Goal: Task Accomplishment & Management: Use online tool/utility

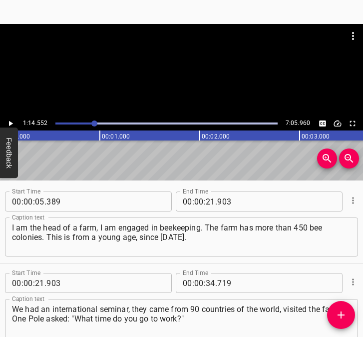
click at [9, 122] on icon "Play/Pause" at bounding box center [11, 123] width 4 height 5
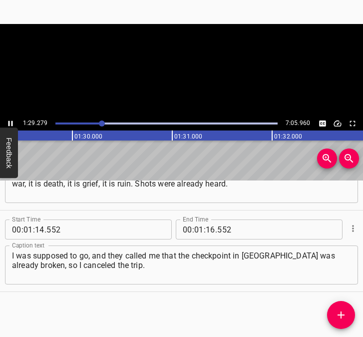
click at [10, 123] on icon "Play/Pause" at bounding box center [10, 123] width 9 height 9
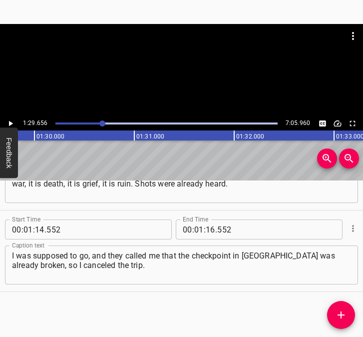
click at [10, 122] on icon "Play/Pause" at bounding box center [11, 123] width 4 height 5
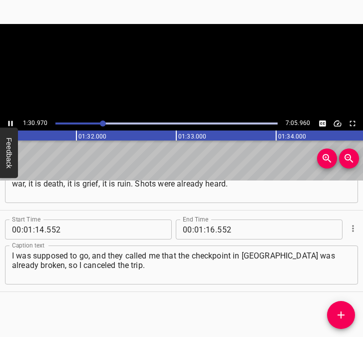
click at [10, 122] on icon "Play/Pause" at bounding box center [10, 123] width 9 height 9
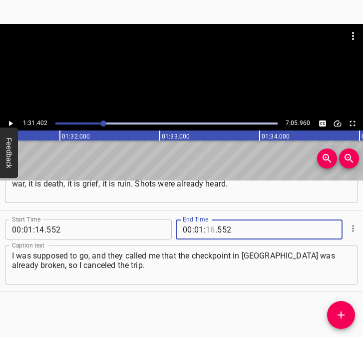
click at [207, 229] on input "number" at bounding box center [210, 229] width 9 height 20
type input "31"
type input "402"
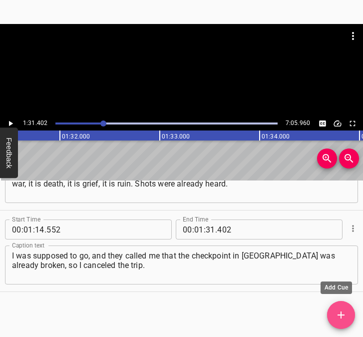
click at [336, 309] on icon "Add Cue" at bounding box center [341, 315] width 12 height 12
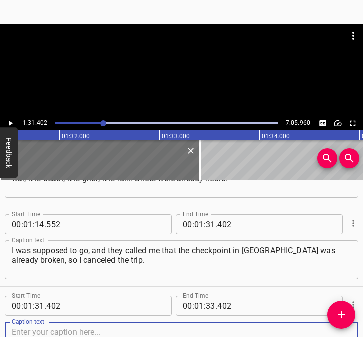
scroll to position [379, 0]
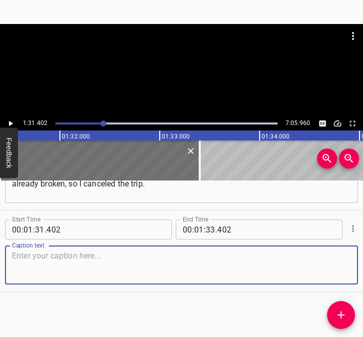
drag, startPoint x: 335, startPoint y: 259, endPoint x: 352, endPoint y: 251, distance: 18.8
click at [344, 254] on div "Caption text" at bounding box center [181, 264] width 353 height 39
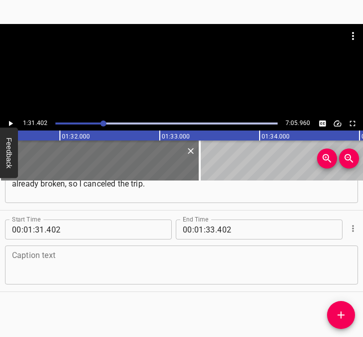
click at [46, 272] on textarea at bounding box center [181, 265] width 339 height 28
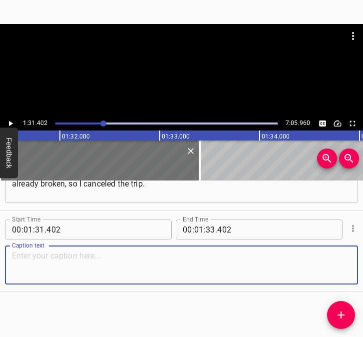
paste textarea "People came to the rescue in a friendly way. There was no panic, because you ca…"
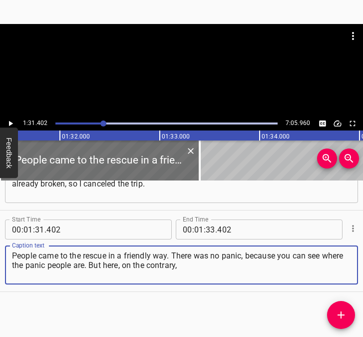
type textarea "People came to the rescue in a friendly way. There was no panic, because you ca…"
click at [9, 123] on icon "Play/Pause" at bounding box center [11, 123] width 4 height 5
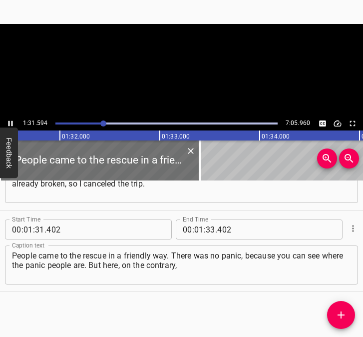
scroll to position [0, 9158]
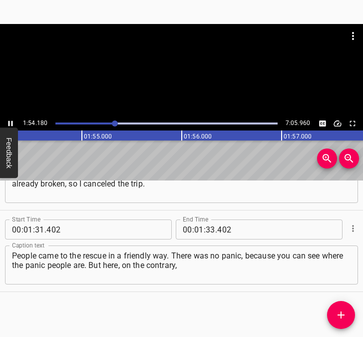
click at [9, 122] on icon "Play/Pause" at bounding box center [10, 123] width 4 height 5
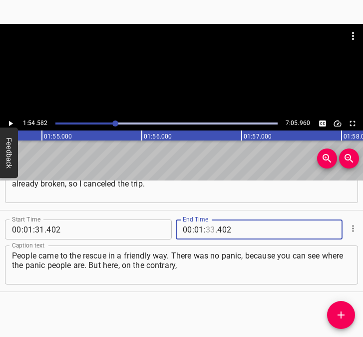
click at [206, 224] on input "number" at bounding box center [210, 229] width 9 height 20
type input "54"
type input "582"
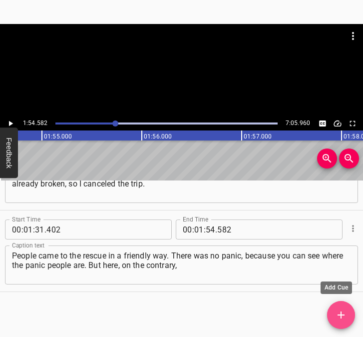
click at [347, 316] on span "Add Cue" at bounding box center [341, 315] width 28 height 12
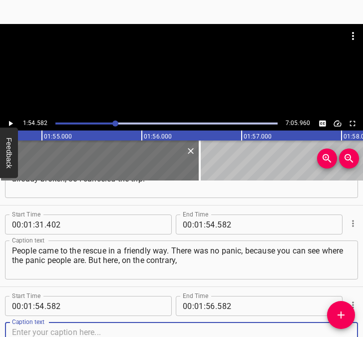
scroll to position [461, 0]
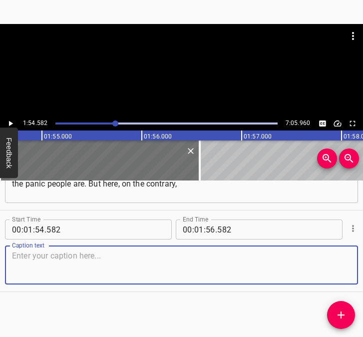
drag, startPoint x: 332, startPoint y: 268, endPoint x: 359, endPoint y: 260, distance: 28.0
click at [359, 260] on div "Start Time 00 : 00 : 05 . 389 Start Time End Time 00 : 00 : 21 . 903 End Time C…" at bounding box center [181, 258] width 363 height 156
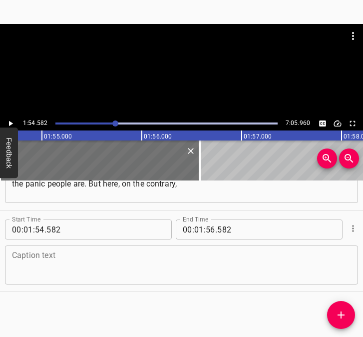
click at [33, 260] on textarea at bounding box center [181, 265] width 339 height 28
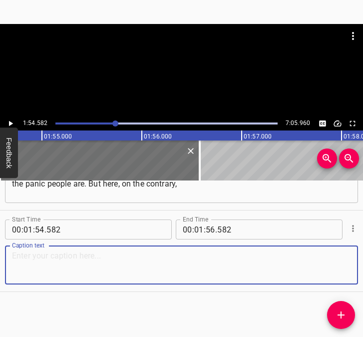
paste textarea "people rallied even more, immediately set up duty, made roadblocks. We went at …"
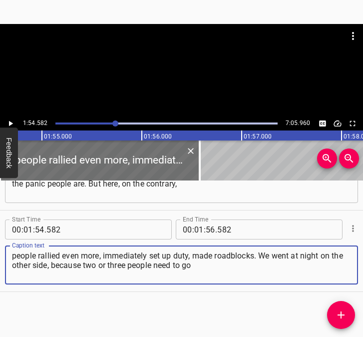
type textarea "people rallied even more, immediately set up duty, made roadblocks. We went at …"
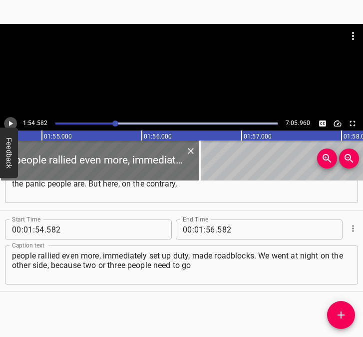
click at [7, 121] on icon "Play/Pause" at bounding box center [10, 123] width 9 height 9
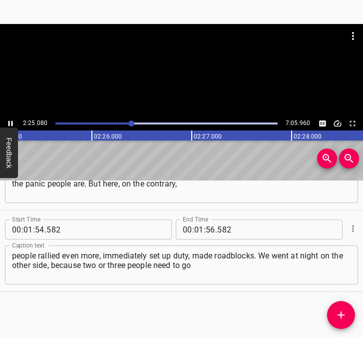
click at [6, 119] on icon "Play/Pause" at bounding box center [10, 123] width 9 height 9
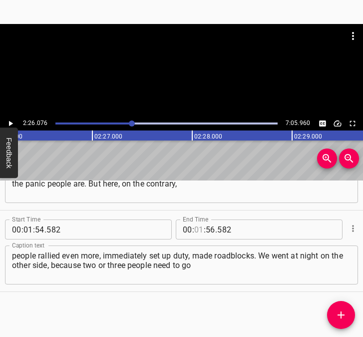
click at [194, 227] on input "number" at bounding box center [198, 229] width 9 height 20
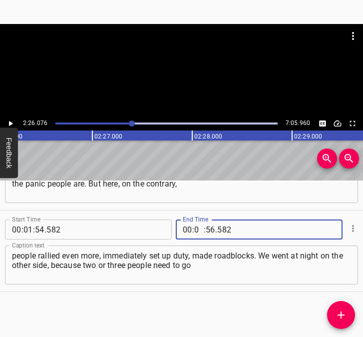
type input "02"
type input "26"
type input "076"
click at [347, 314] on span "Add Cue" at bounding box center [341, 315] width 28 height 12
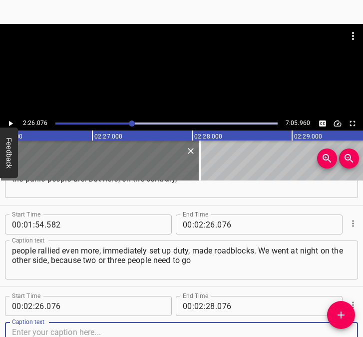
scroll to position [542, 0]
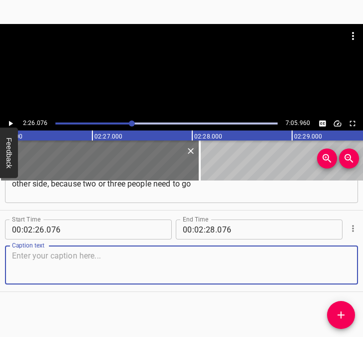
drag, startPoint x: 322, startPoint y: 264, endPoint x: 354, endPoint y: 250, distance: 34.9
click at [341, 256] on textarea at bounding box center [181, 265] width 339 height 28
click at [77, 257] on textarea at bounding box center [181, 265] width 339 height 28
paste textarea "unnoticed to such places, from the north side, because there is a highway to [G…"
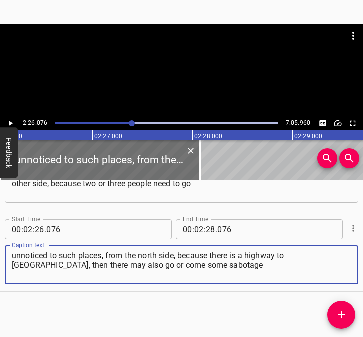
type textarea "unnoticed to such places, from the north side, because there is a highway to [G…"
click at [10, 126] on icon "Play/Pause" at bounding box center [10, 123] width 9 height 9
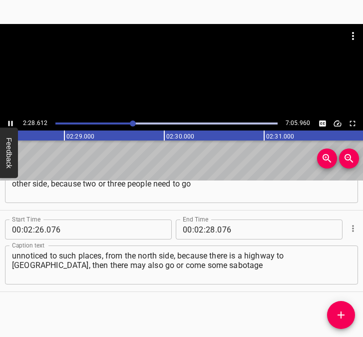
scroll to position [0, 14860]
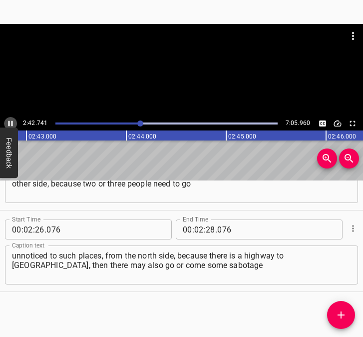
click at [8, 122] on icon "Play/Pause" at bounding box center [10, 123] width 9 height 9
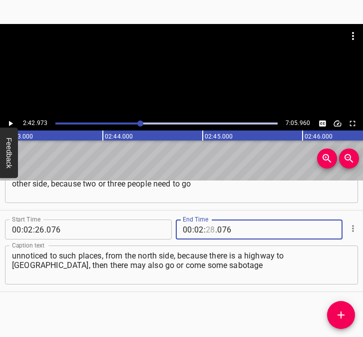
click at [206, 227] on input "number" at bounding box center [210, 229] width 9 height 20
type input "42"
type input "973"
click at [341, 311] on icon "Add Cue" at bounding box center [341, 315] width 12 height 12
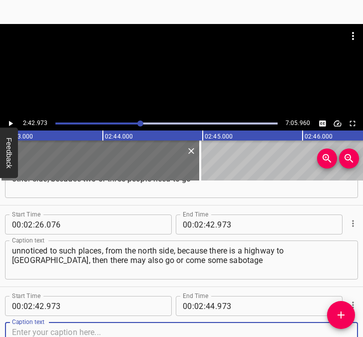
scroll to position [624, 0]
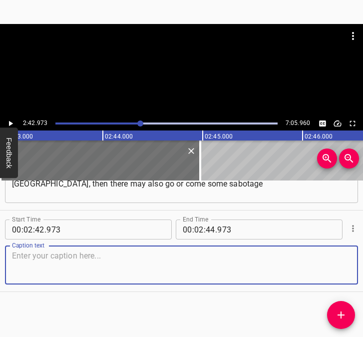
drag, startPoint x: 330, startPoint y: 270, endPoint x: 354, endPoint y: 265, distance: 24.6
click at [339, 268] on textarea at bounding box center [181, 265] width 339 height 28
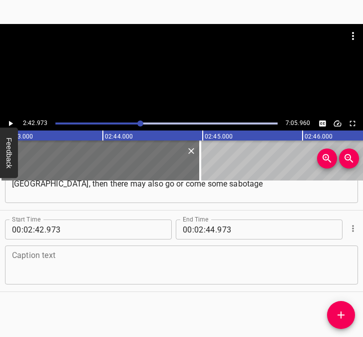
click at [39, 265] on textarea at bounding box center [181, 265] width 339 height 28
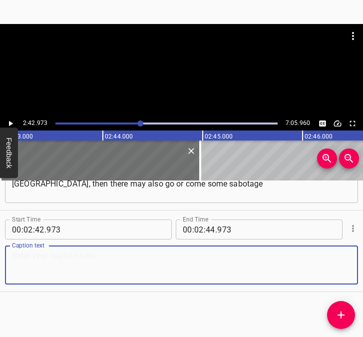
paste textarea "and reconnaissance group or something else, then we were watching there. [DEMOG…"
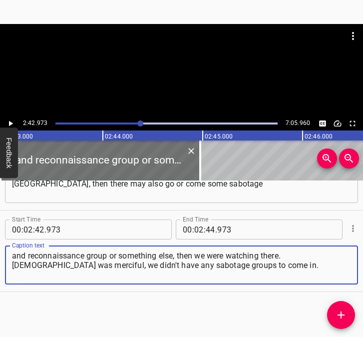
type textarea "and reconnaissance group or something else, then we were watching there. [DEMOG…"
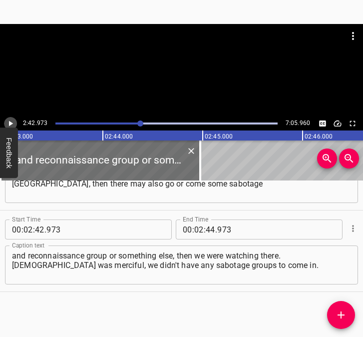
click at [12, 121] on icon "Play/Pause" at bounding box center [10, 123] width 9 height 9
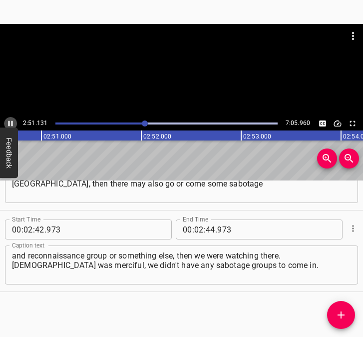
click at [11, 121] on icon "Play/Pause" at bounding box center [10, 123] width 9 height 9
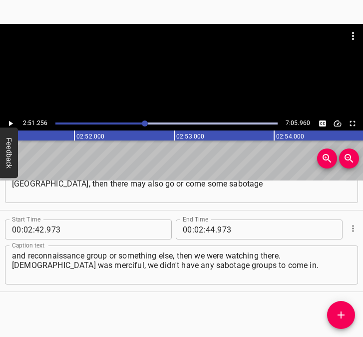
click at [11, 121] on icon "Play/Pause" at bounding box center [10, 123] width 9 height 9
click at [11, 121] on icon "Play/Pause" at bounding box center [10, 123] width 4 height 5
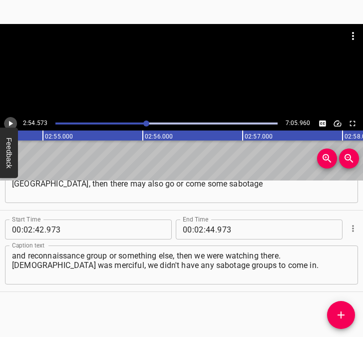
click at [11, 121] on icon "Play/Pause" at bounding box center [10, 123] width 9 height 9
click at [11, 121] on icon "Play/Pause" at bounding box center [10, 123] width 4 height 5
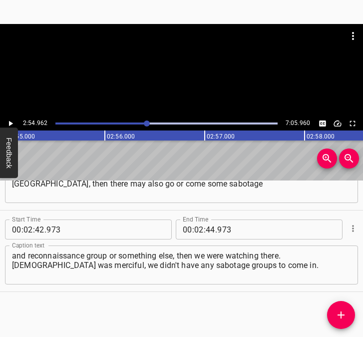
scroll to position [0, 17494]
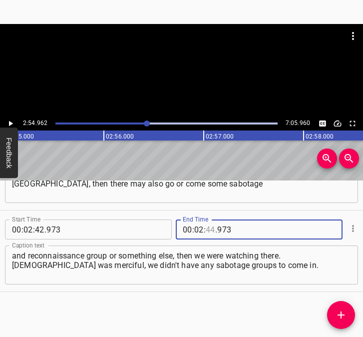
click at [209, 227] on input "number" at bounding box center [210, 229] width 9 height 20
type input "54"
type input "962"
click at [343, 313] on icon "Add Cue" at bounding box center [341, 315] width 12 height 12
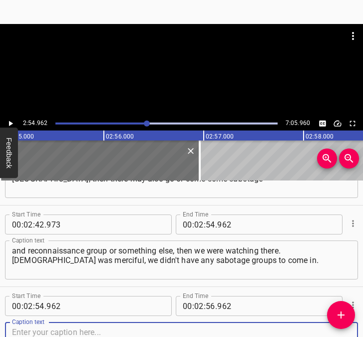
scroll to position [705, 0]
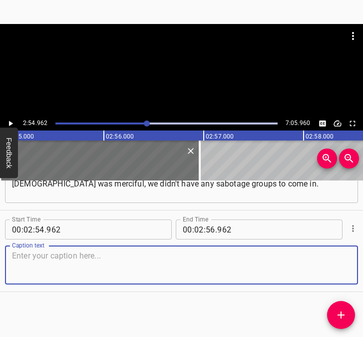
drag, startPoint x: 331, startPoint y: 265, endPoint x: 354, endPoint y: 264, distance: 22.5
click at [345, 264] on div "Caption text" at bounding box center [181, 264] width 353 height 39
click at [28, 270] on textarea at bounding box center [181, 265] width 339 height 28
paste textarea "I noticed one helicopter flying over the house, it flew somewhere in the direct…"
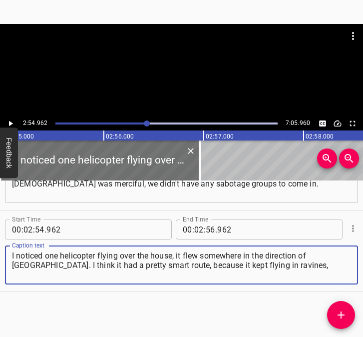
type textarea "I noticed one helicopter flying over the house, it flew somewhere in the direct…"
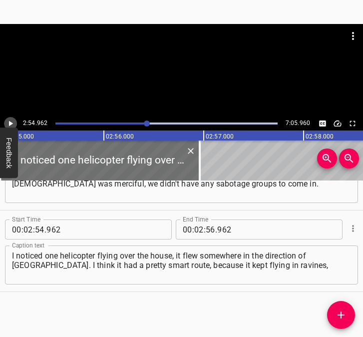
click at [6, 119] on icon "Play/Pause" at bounding box center [10, 123] width 9 height 9
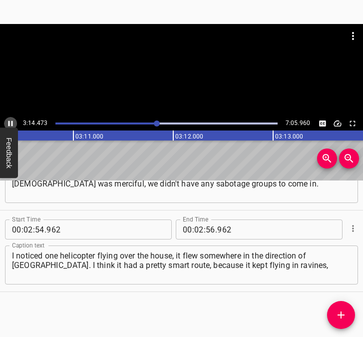
click at [12, 123] on icon "Play/Pause" at bounding box center [10, 123] width 4 height 5
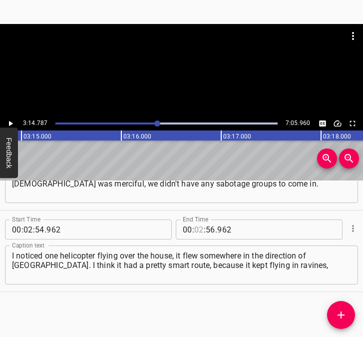
click at [197, 231] on input "number" at bounding box center [198, 229] width 9 height 20
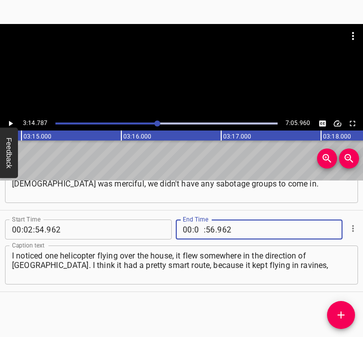
type input "03"
type input "14"
type input "787"
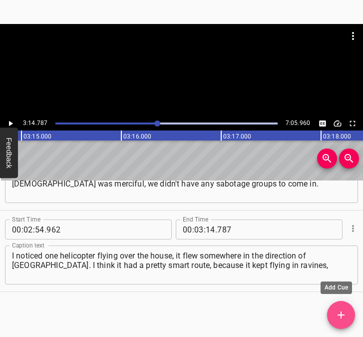
click at [339, 311] on icon "Add Cue" at bounding box center [341, 315] width 12 height 12
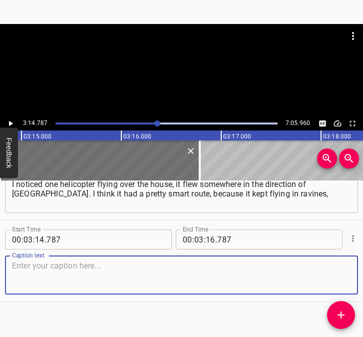
scroll to position [787, 0]
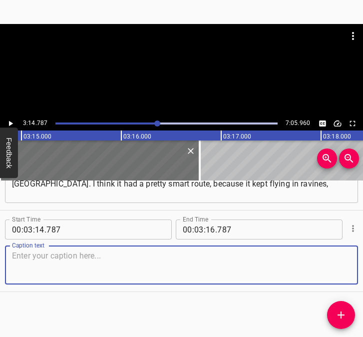
drag, startPoint x: 332, startPoint y: 269, endPoint x: 353, endPoint y: 265, distance: 20.9
click at [344, 267] on div "Caption text" at bounding box center [181, 264] width 353 height 39
click at [33, 270] on textarea at bounding box center [181, 265] width 339 height 28
paste textarea "the enemy M-124. I remember very well that it chose a smart route so that it wo…"
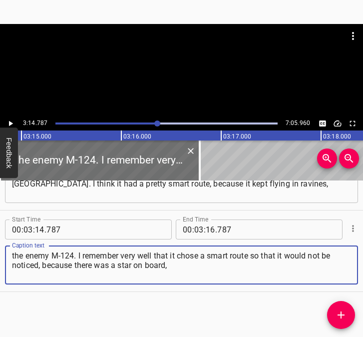
type textarea "the enemy M-124. I remember very well that it chose a smart route so that it wo…"
click at [12, 121] on icon "Play/Pause" at bounding box center [10, 123] width 9 height 9
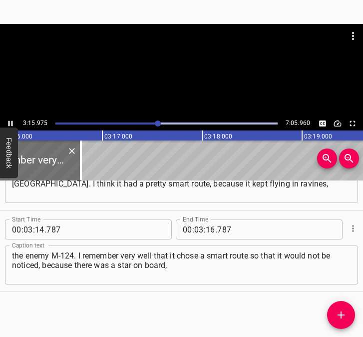
scroll to position [0, 19622]
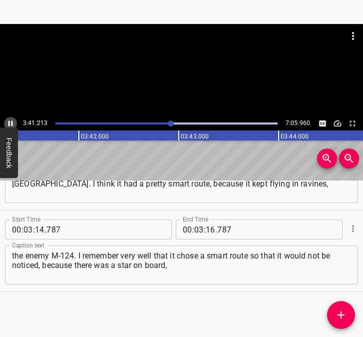
click at [11, 120] on icon "Play/Pause" at bounding box center [10, 123] width 9 height 9
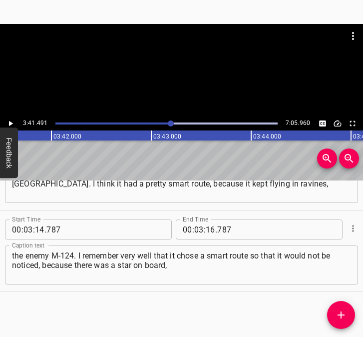
scroll to position [0, 22147]
click at [206, 226] on input "number" at bounding box center [210, 229] width 9 height 20
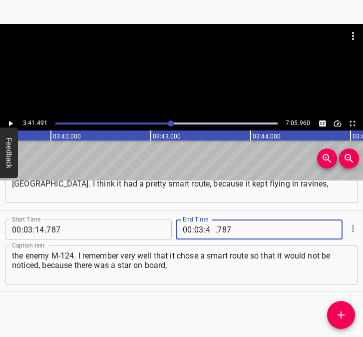
type input "41"
type input "491"
click at [344, 313] on icon "Add Cue" at bounding box center [341, 315] width 12 height 12
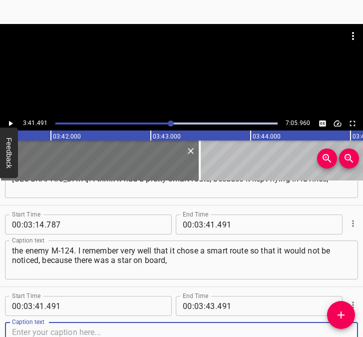
scroll to position [868, 0]
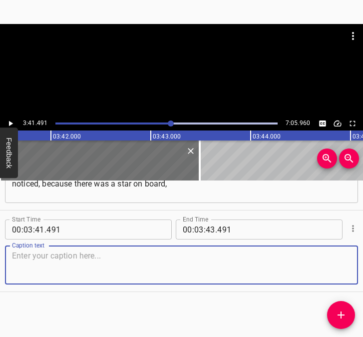
drag, startPoint x: 336, startPoint y: 265, endPoint x: 360, endPoint y: 261, distance: 24.4
click at [350, 262] on div "Start Time 00 : 03 : 41 . 491 Start Time End Time 00 : 03 : 43 . 491 End Time C…" at bounding box center [181, 250] width 363 height 81
click at [53, 262] on textarea at bounding box center [181, 265] width 339 height 28
paste textarea "it was covered up a little, smeared with paint; it was obvious that it was [DEM…"
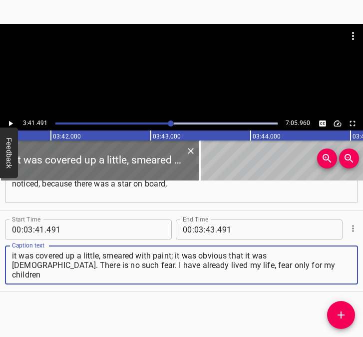
type textarea "it was covered up a little, smeared with paint; it was obvious that it was [DEM…"
click at [9, 124] on icon "Play/Pause" at bounding box center [11, 123] width 4 height 5
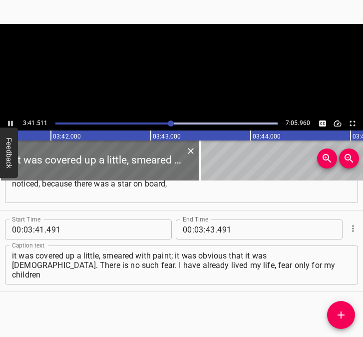
scroll to position [0, 22149]
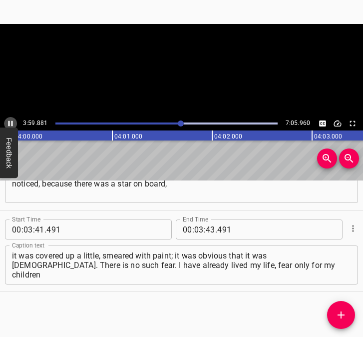
click at [7, 121] on icon "Play/Pause" at bounding box center [10, 123] width 9 height 9
click at [195, 230] on input "number" at bounding box center [198, 229] width 9 height 20
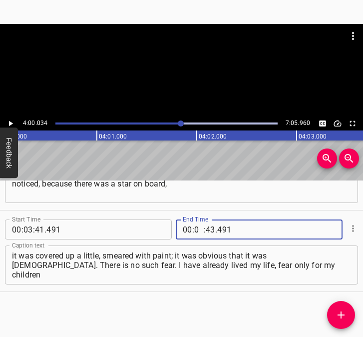
type input "04"
type input "00"
type input "034"
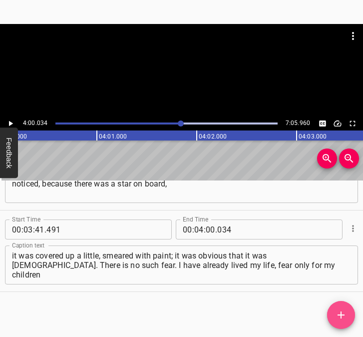
click at [341, 317] on icon "Add Cue" at bounding box center [341, 314] width 7 height 7
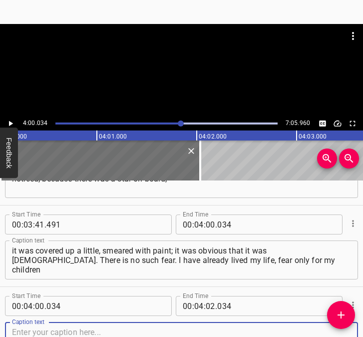
scroll to position [950, 0]
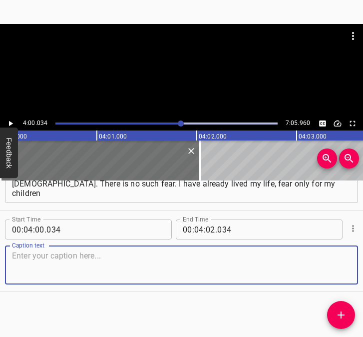
drag, startPoint x: 333, startPoint y: 266, endPoint x: 357, endPoint y: 263, distance: 23.7
click at [350, 264] on div "Start Time 00 : 04 : 00 . 034 Start Time End Time 00 : 04 : 02 . 034 End Time C…" at bounding box center [181, 250] width 363 height 81
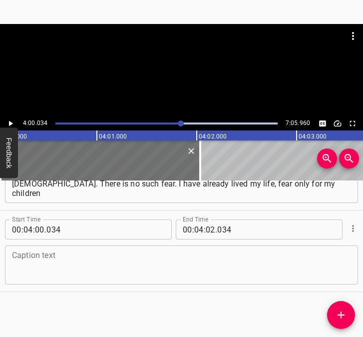
click at [45, 264] on textarea at bounding box center [181, 265] width 339 height 28
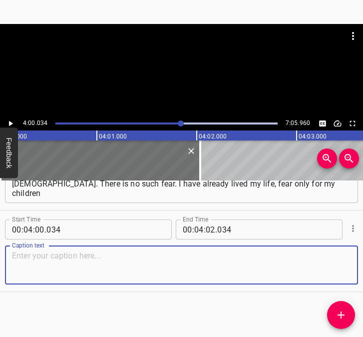
paste textarea "and grandchildren. [DATE] we worked to make our children and grandchildren live…"
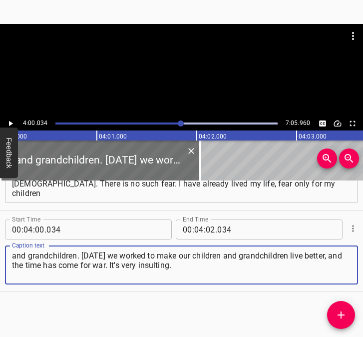
type textarea "and grandchildren. [DATE] we worked to make our children and grandchildren live…"
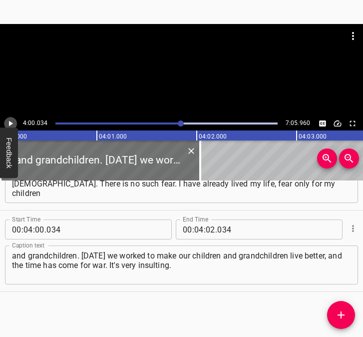
click at [8, 122] on icon "Play/Pause" at bounding box center [10, 123] width 9 height 9
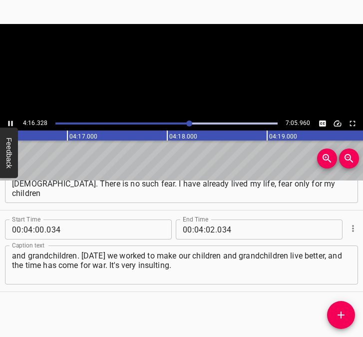
click at [10, 122] on icon "Play/Pause" at bounding box center [10, 123] width 9 height 9
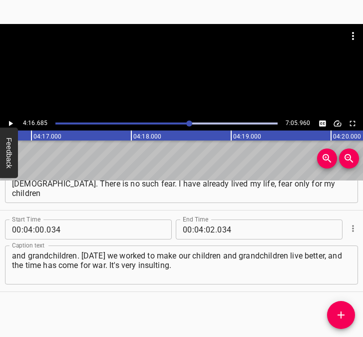
click at [10, 122] on icon "Play/Pause" at bounding box center [11, 123] width 4 height 5
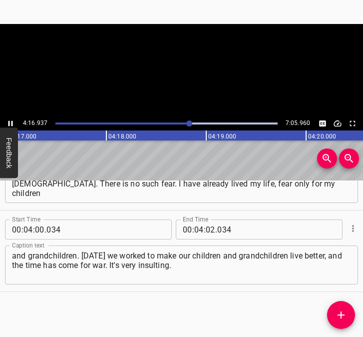
click at [10, 122] on icon "Play/Pause" at bounding box center [10, 123] width 9 height 9
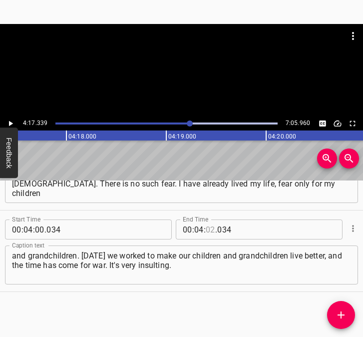
click at [206, 230] on input "number" at bounding box center [210, 229] width 9 height 20
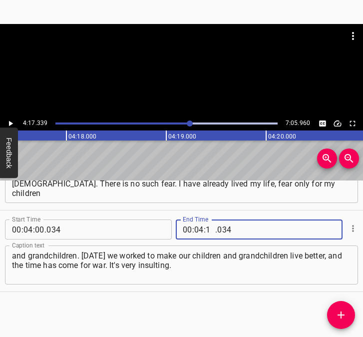
type input "17"
type input "339"
click at [345, 316] on icon "Add Cue" at bounding box center [341, 315] width 12 height 12
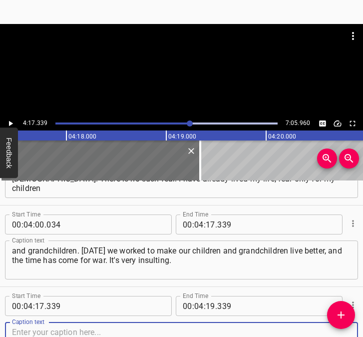
scroll to position [1031, 0]
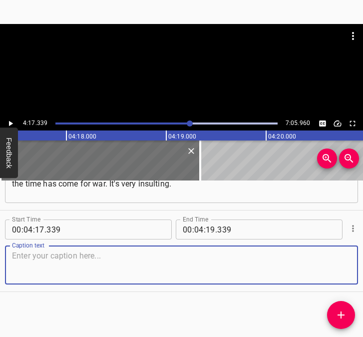
drag, startPoint x: 330, startPoint y: 265, endPoint x: 351, endPoint y: 260, distance: 21.1
click at [342, 262] on textarea at bounding box center [181, 265] width 339 height 28
click at [82, 276] on textarea at bounding box center [181, 265] width 339 height 28
paste textarea "In the village, everyone knows one thing about the other. Everyone knows that I…"
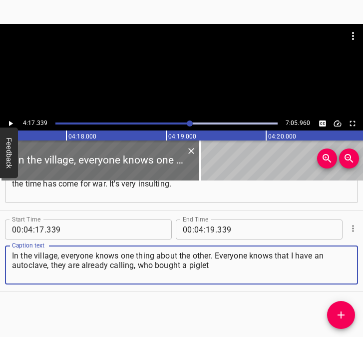
type textarea "In the village, everyone knows one thing about the other. Everyone knows that I…"
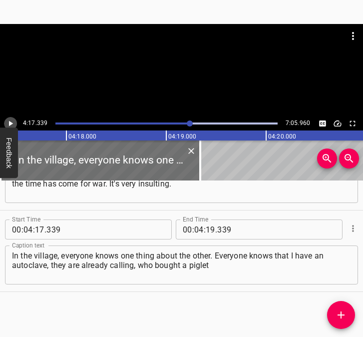
click at [7, 120] on icon "Play/Pause" at bounding box center [10, 123] width 9 height 9
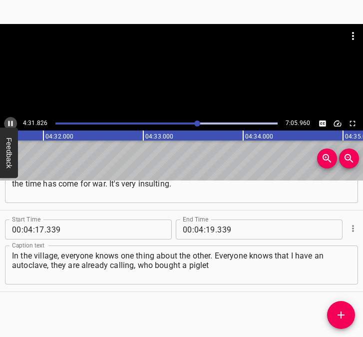
click at [11, 122] on icon "Play/Pause" at bounding box center [10, 123] width 9 height 9
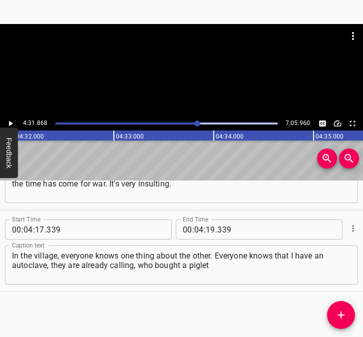
scroll to position [0, 27184]
click at [206, 230] on input "number" at bounding box center [210, 229] width 9 height 20
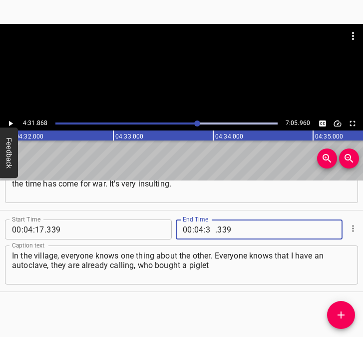
type input "31"
type input "868"
click at [343, 315] on icon "Add Cue" at bounding box center [341, 314] width 7 height 7
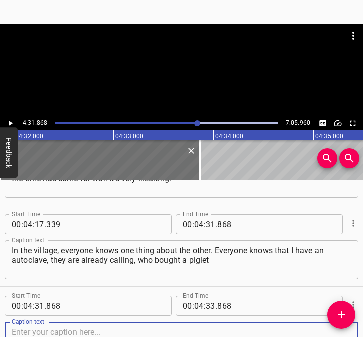
scroll to position [1113, 0]
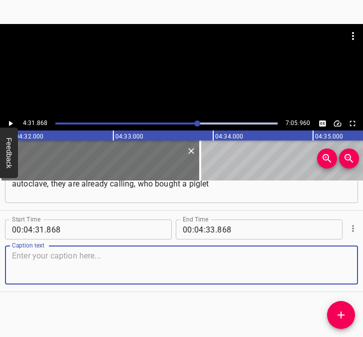
drag, startPoint x: 328, startPoint y: 269, endPoint x: 357, endPoint y: 269, distance: 29.0
click at [339, 269] on textarea at bounding box center [181, 265] width 339 height 28
click at [34, 274] on textarea at bounding box center [181, 265] width 339 height 28
paste textarea "or someone gave [meat] and it needs to be processed. I say no problem. I have a…"
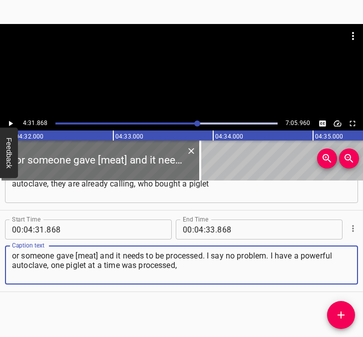
type textarea "or someone gave [meat] and it needs to be processed. I say no problem. I have a…"
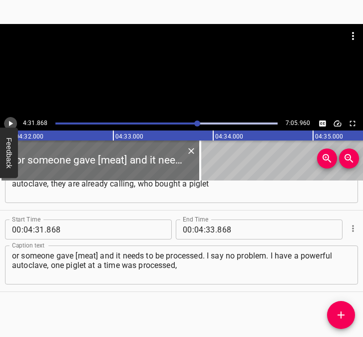
click at [7, 124] on icon "Play/Pause" at bounding box center [10, 123] width 9 height 9
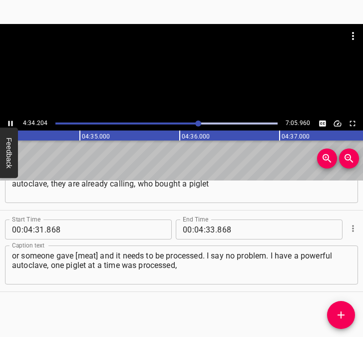
scroll to position [0, 27444]
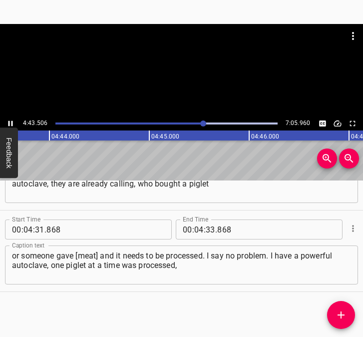
click at [11, 119] on icon "Play/Pause" at bounding box center [10, 123] width 9 height 9
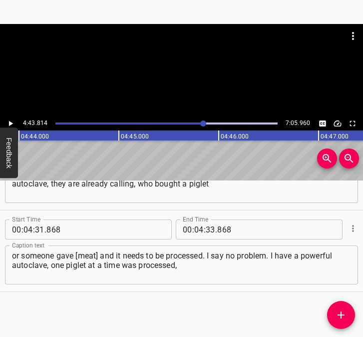
click at [11, 119] on icon "Play/Pause" at bounding box center [10, 123] width 9 height 9
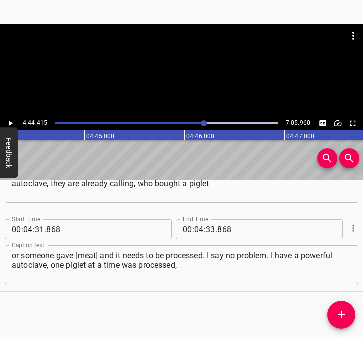
scroll to position [0, 28438]
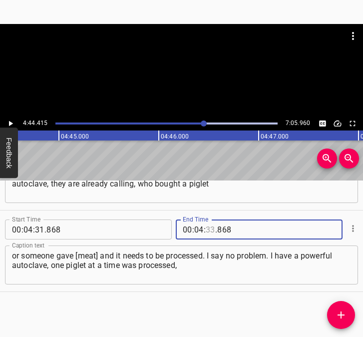
click at [206, 227] on input "number" at bounding box center [210, 229] width 9 height 20
type input "44"
type input "415"
click at [346, 311] on icon "Add Cue" at bounding box center [341, 315] width 12 height 12
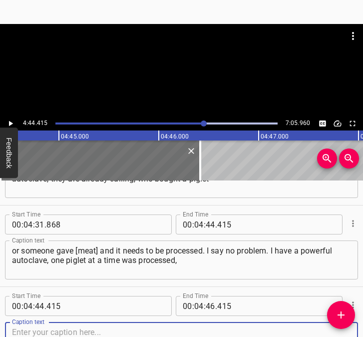
scroll to position [1194, 0]
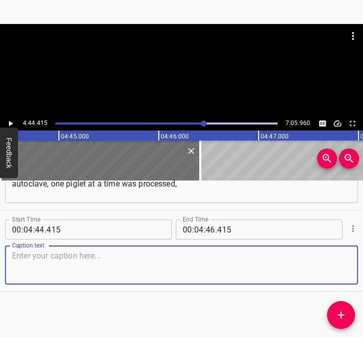
drag, startPoint x: 335, startPoint y: 269, endPoint x: 347, endPoint y: 266, distance: 11.9
click at [339, 268] on textarea at bounding box center [181, 265] width 339 height 28
click at [84, 256] on textarea at bounding box center [181, 265] width 339 height 28
paste textarea "probably two months in a row day-to-day. Then [PERSON_NAME] brought [meat] ever…"
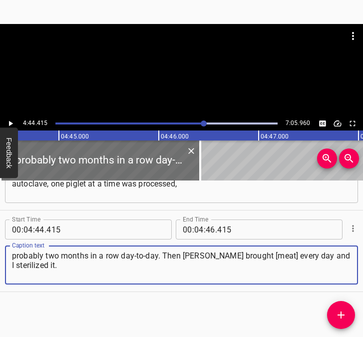
type textarea "probably two months in a row day-to-day. Then [PERSON_NAME] brought [meat] ever…"
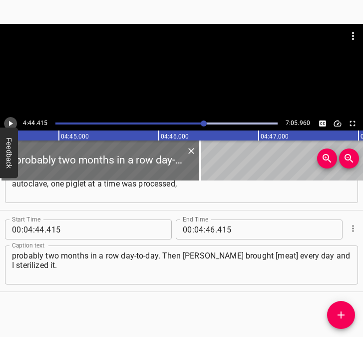
click at [10, 121] on icon "Play/Pause" at bounding box center [10, 123] width 9 height 9
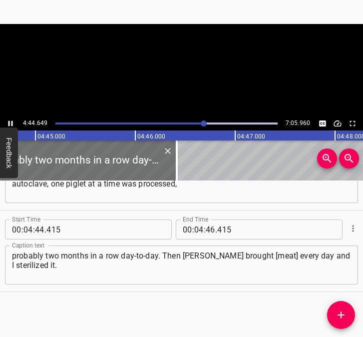
scroll to position [0, 28488]
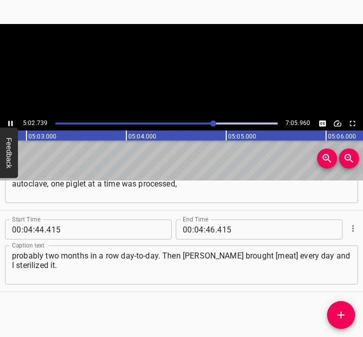
click at [11, 116] on video at bounding box center [181, 70] width 363 height 92
click at [10, 121] on icon "Play/Pause" at bounding box center [10, 123] width 9 height 9
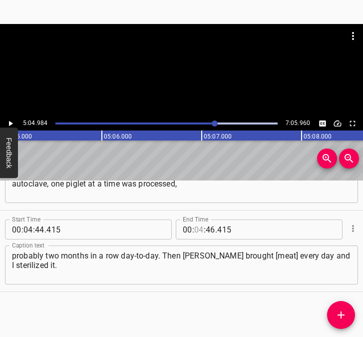
click at [197, 227] on input "number" at bounding box center [198, 229] width 9 height 20
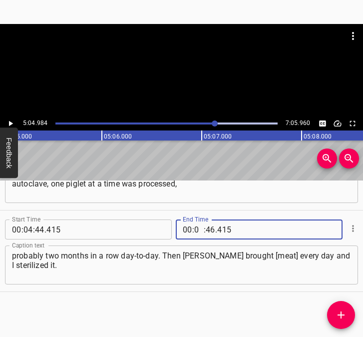
type input "05"
type input "04"
type input "984"
click at [331, 310] on span "Add Cue" at bounding box center [341, 315] width 28 height 12
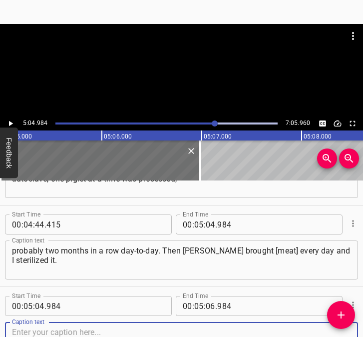
scroll to position [1276, 0]
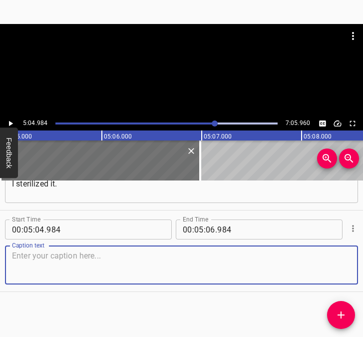
drag, startPoint x: 337, startPoint y: 274, endPoint x: 359, endPoint y: 267, distance: 23.1
click at [350, 269] on div "Start Time 00 : 05 : 04 . 984 Start Time End Time 00 : 05 : 06 . 984 End Time C…" at bounding box center [181, 250] width 363 height 81
click at [39, 271] on textarea at bounding box center [181, 265] width 339 height 28
paste textarea "The most important thing is that the electricity is not turned off, because it …"
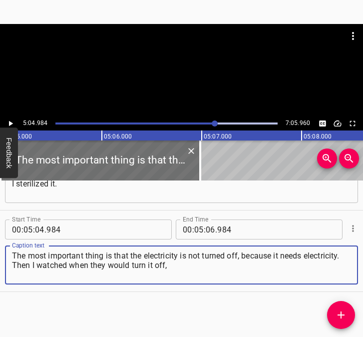
type textarea "The most important thing is that the electricity is not turned off, because it …"
click at [14, 123] on icon "Play/Pause" at bounding box center [10, 123] width 9 height 9
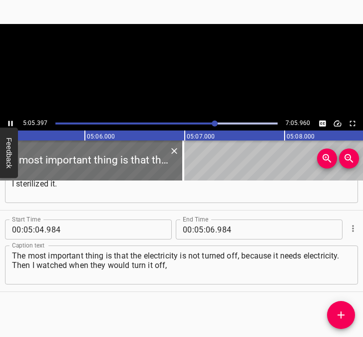
scroll to position [0, 30527]
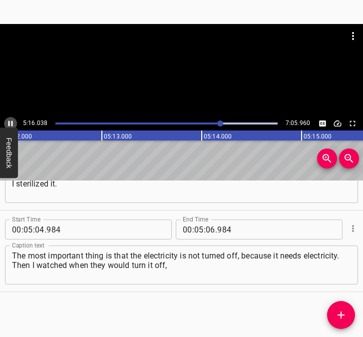
click at [10, 122] on icon "Play/Pause" at bounding box center [10, 123] width 9 height 9
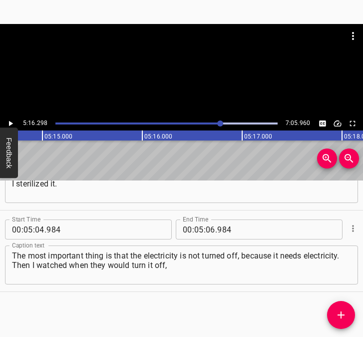
scroll to position [0, 31627]
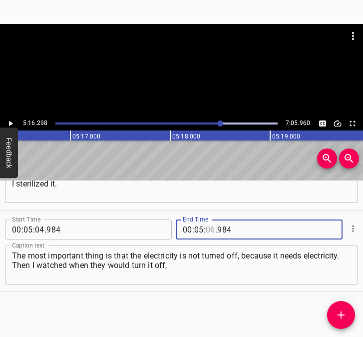
click at [208, 230] on input "number" at bounding box center [210, 229] width 9 height 20
type input "16"
type input "298"
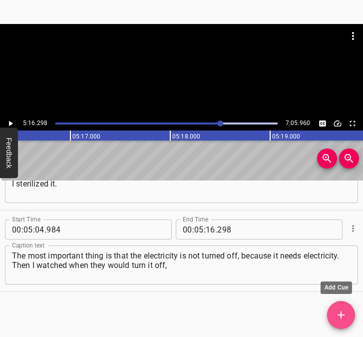
click at [347, 310] on icon "Add Cue" at bounding box center [341, 315] width 12 height 12
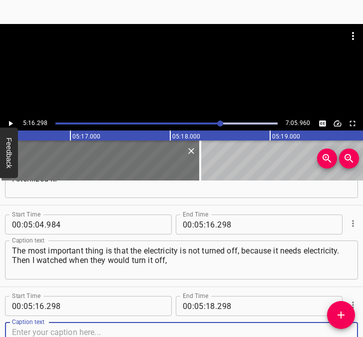
scroll to position [1357, 0]
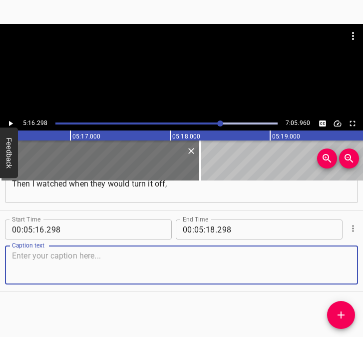
drag, startPoint x: 335, startPoint y: 266, endPoint x: 357, endPoint y: 266, distance: 21.5
click at [357, 266] on div "Start Time 00 : 00 : 05 . 389 Start Time End Time 00 : 00 : 21 . 903 End Time C…" at bounding box center [181, 258] width 363 height 156
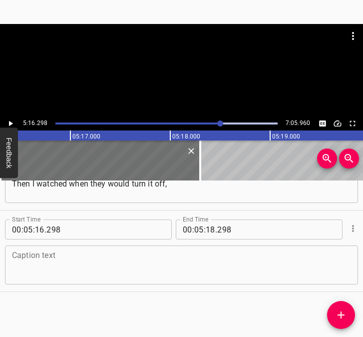
click at [37, 260] on textarea at bounding box center [181, 265] width 339 height 28
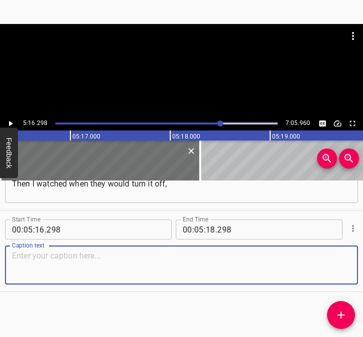
paste textarea "called the electricity service, and they said when they would [turn it off]. Be…"
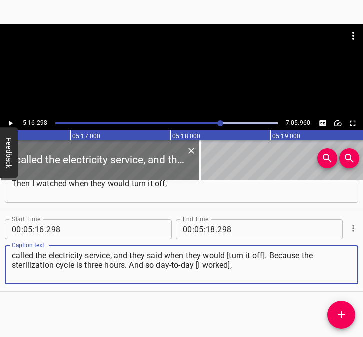
type textarea "called the electricity service, and they said when they would [turn it off]. Be…"
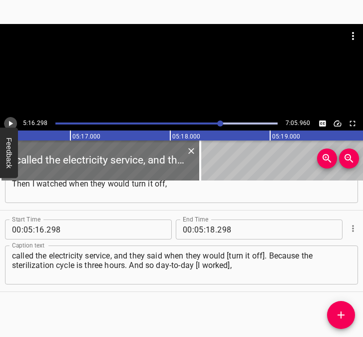
click at [11, 123] on icon "Play/Pause" at bounding box center [11, 123] width 4 height 5
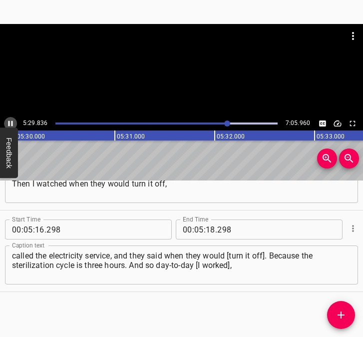
click at [10, 120] on icon "Play/Pause" at bounding box center [10, 123] width 9 height 9
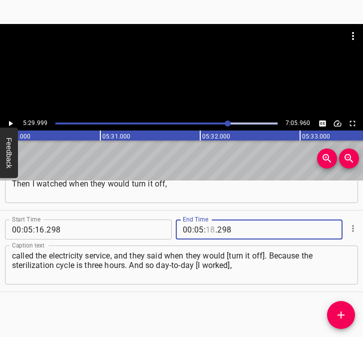
click at [206, 227] on input "number" at bounding box center [210, 229] width 9 height 20
type input "29"
type input "999"
click at [343, 316] on icon "Add Cue" at bounding box center [341, 315] width 12 height 12
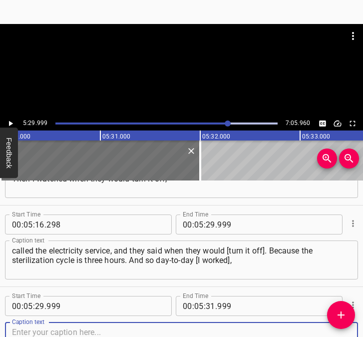
scroll to position [1439, 0]
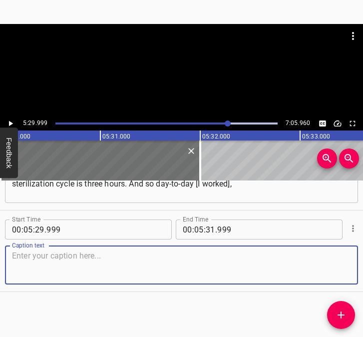
drag, startPoint x: 325, startPoint y: 264, endPoint x: 356, endPoint y: 263, distance: 30.5
click at [335, 263] on textarea at bounding box center [181, 265] width 339 height 28
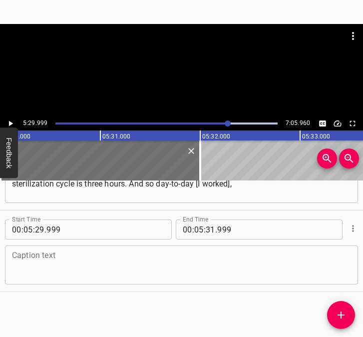
click at [74, 266] on textarea at bounding box center [181, 265] width 339 height 28
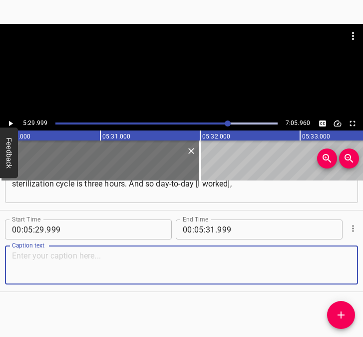
paste textarea "probably 90 cans [produced] at one time every day; 10 days, then already 900, a…"
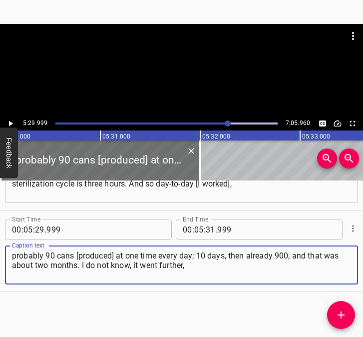
type textarea "probably 90 cans [produced] at one time every day; 10 days, then already 900, a…"
click at [13, 120] on icon "Play/Pause" at bounding box center [10, 123] width 9 height 9
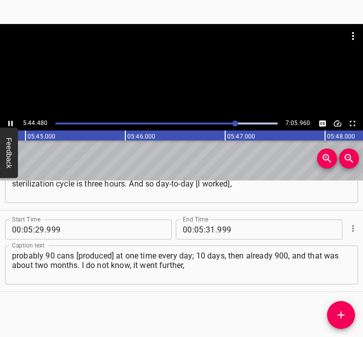
click at [11, 120] on icon "Play/Pause" at bounding box center [10, 123] width 9 height 9
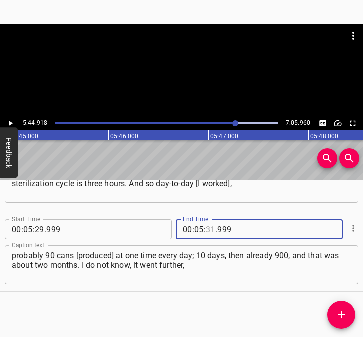
click at [208, 231] on input "number" at bounding box center [210, 229] width 9 height 20
type input "44"
type input "918"
click at [345, 315] on icon "Add Cue" at bounding box center [341, 315] width 12 height 12
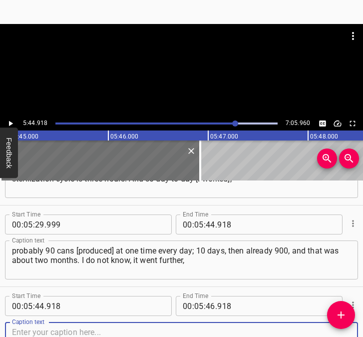
scroll to position [1520, 0]
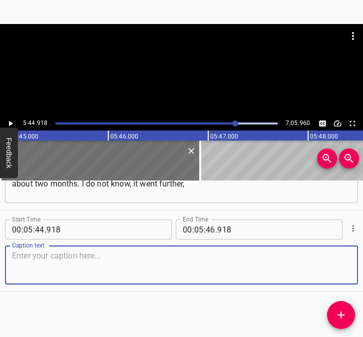
drag, startPoint x: 334, startPoint y: 262, endPoint x: 358, endPoint y: 256, distance: 24.9
click at [351, 257] on div "Start Time 00 : 05 : 44 . 918 Start Time End Time 00 : 05 : 46 . 918 End Time C…" at bounding box center [181, 250] width 363 height 81
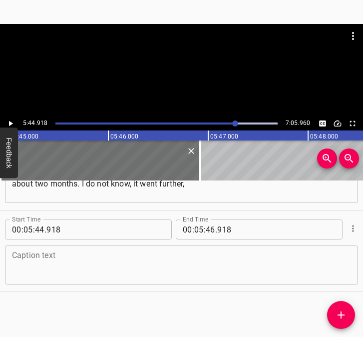
click at [42, 266] on textarea at bounding box center [181, 265] width 339 height 28
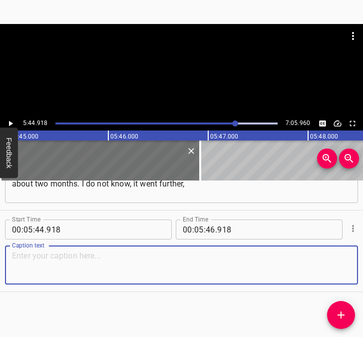
paste textarea "who was engaged there. My job was to sterilize everything so that it was safe a…"
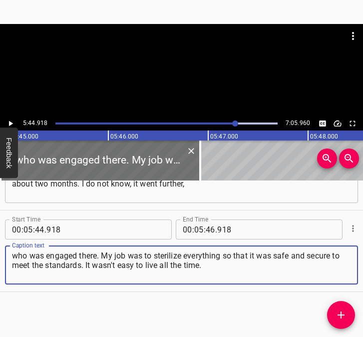
type textarea "who was engaged there. My job was to sterilize everything so that it was safe a…"
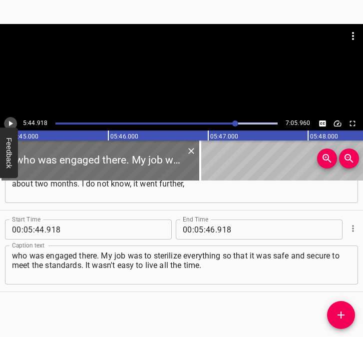
click at [8, 119] on icon "Play/Pause" at bounding box center [10, 123] width 9 height 9
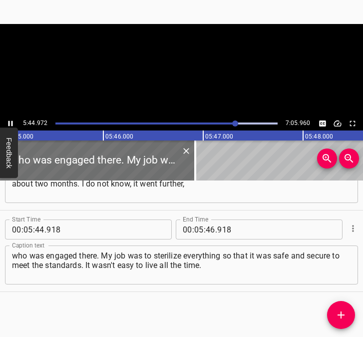
scroll to position [0, 34520]
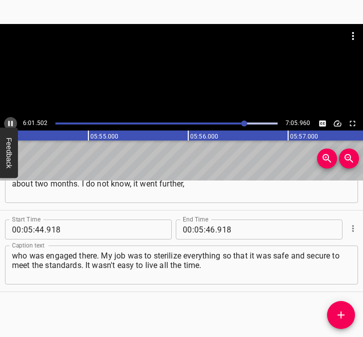
click at [10, 120] on icon "Play/Pause" at bounding box center [10, 123] width 9 height 9
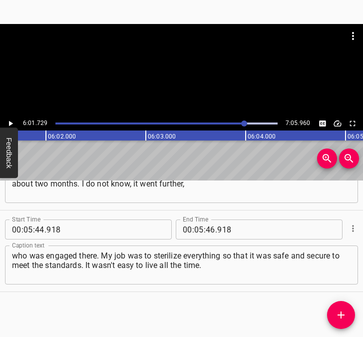
scroll to position [0, 36169]
click at [241, 122] on div at bounding box center [244, 123] width 6 height 6
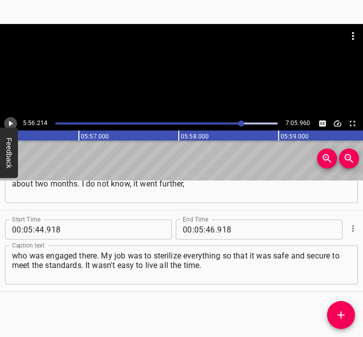
click at [10, 121] on icon "Play/Pause" at bounding box center [10, 123] width 9 height 9
click at [194, 227] on input "number" at bounding box center [198, 229] width 9 height 20
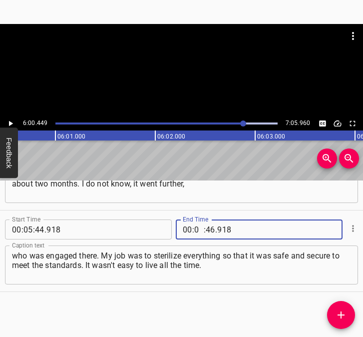
type input "06"
type input "00"
type input "449"
click at [344, 309] on icon "Add Cue" at bounding box center [341, 315] width 12 height 12
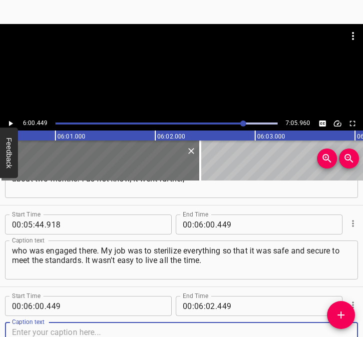
scroll to position [1602, 0]
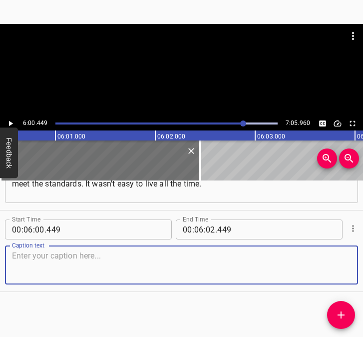
drag, startPoint x: 330, startPoint y: 275, endPoint x: 358, endPoint y: 269, distance: 28.6
click at [345, 270] on div "Caption text" at bounding box center [181, 264] width 353 height 39
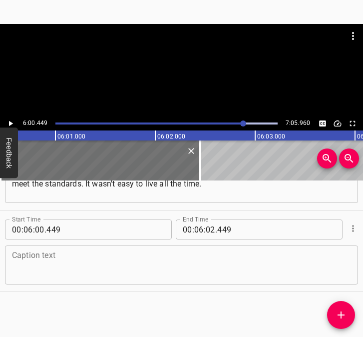
click at [34, 263] on textarea at bounding box center [181, 265] width 339 height 28
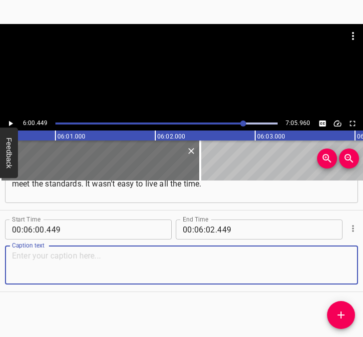
paste textarea "Then the communists did not allow us to live, and here the [DEMOGRAPHIC_DATA] d…"
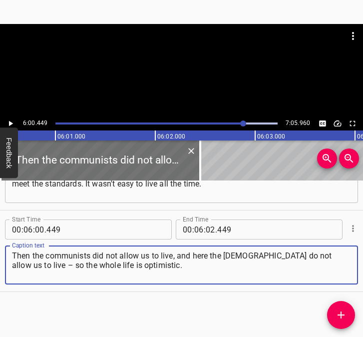
type textarea "Then the communists did not allow us to live, and here the [DEMOGRAPHIC_DATA] d…"
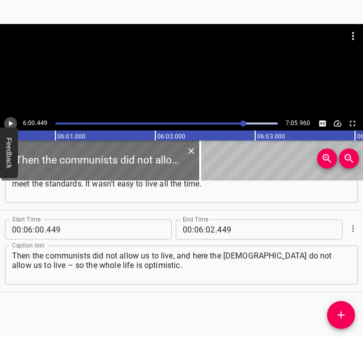
click at [7, 121] on icon "Play/Pause" at bounding box center [10, 123] width 9 height 9
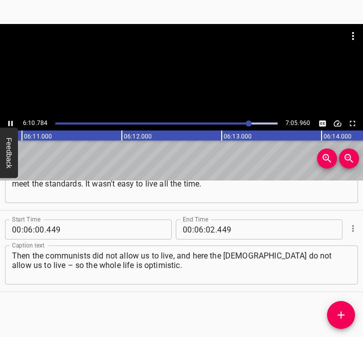
click at [11, 120] on icon "Play/Pause" at bounding box center [10, 123] width 9 height 9
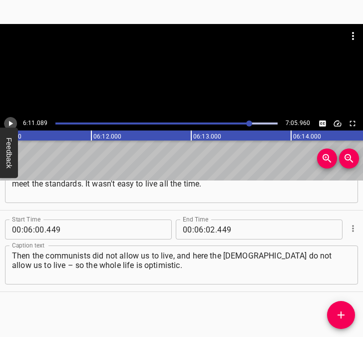
click at [11, 120] on icon "Play/Pause" at bounding box center [10, 123] width 9 height 9
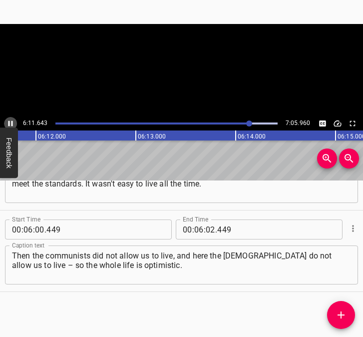
click at [11, 120] on icon "Play/Pause" at bounding box center [10, 123] width 9 height 9
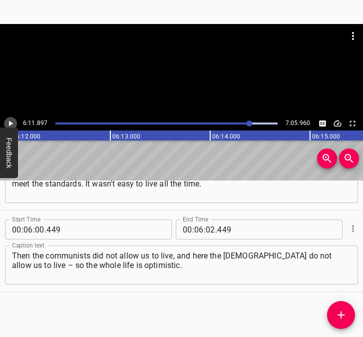
click at [11, 120] on icon "Play/Pause" at bounding box center [10, 123] width 9 height 9
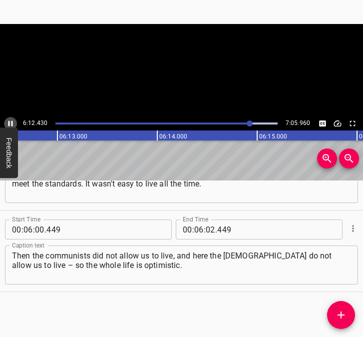
click at [11, 120] on icon "Play/Pause" at bounding box center [10, 123] width 9 height 9
click at [215, 229] on span "." at bounding box center [216, 229] width 2 height 20
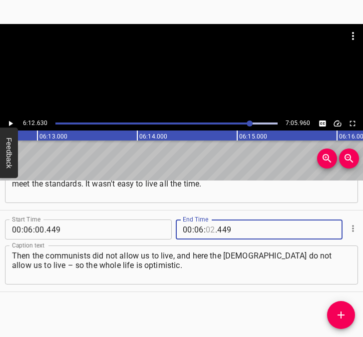
click at [207, 227] on input "number" at bounding box center [210, 229] width 9 height 20
type input "12"
type input "630"
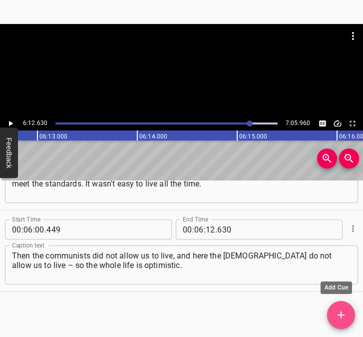
click at [351, 310] on span "Add Cue" at bounding box center [341, 315] width 28 height 12
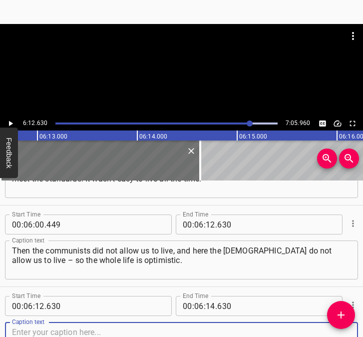
scroll to position [1683, 0]
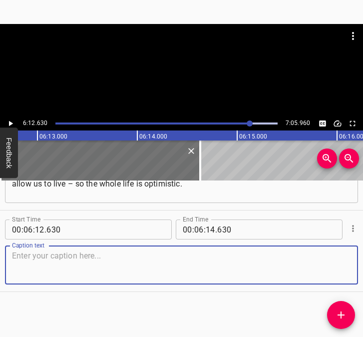
drag, startPoint x: 335, startPoint y: 264, endPoint x: 379, endPoint y: 258, distance: 44.0
click at [363, 258] on html "Caption Editor Batch Transcribe Login Sign Up Privacy Contact 6:12.630 7:05.960…" at bounding box center [181, 168] width 363 height 337
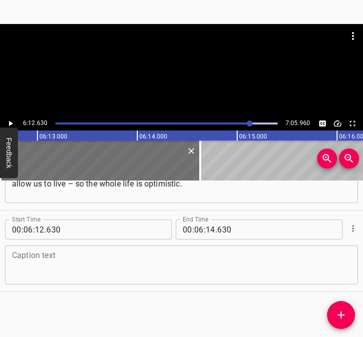
click at [19, 261] on textarea at bounding box center [181, 265] width 339 height 28
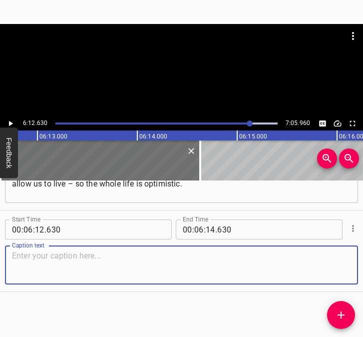
paste textarea "When I graduated from high school and came from the army, I wanted to enter a t…"
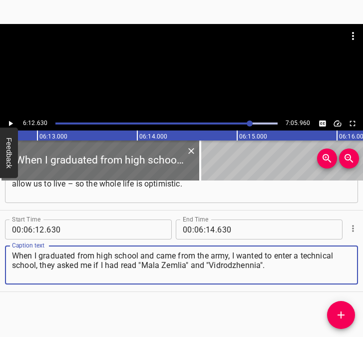
type textarea "When I graduated from high school and came from the army, I wanted to enter a t…"
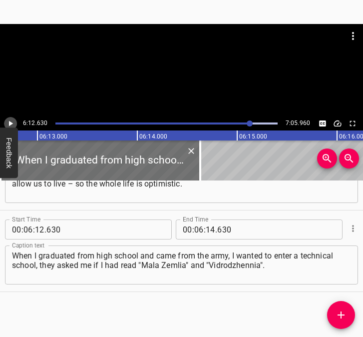
click at [12, 119] on icon "Play/Pause" at bounding box center [10, 123] width 9 height 9
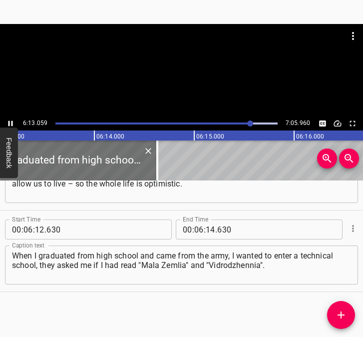
scroll to position [0, 37329]
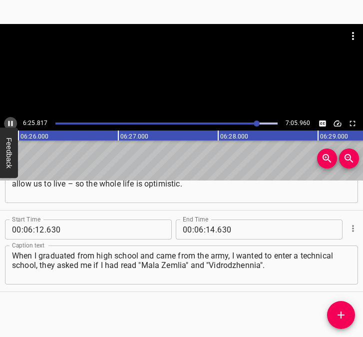
click at [10, 123] on icon "Play/Pause" at bounding box center [10, 123] width 9 height 9
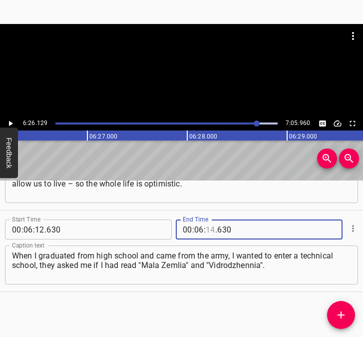
click at [206, 231] on input "number" at bounding box center [210, 229] width 9 height 20
type input "26"
type input "129"
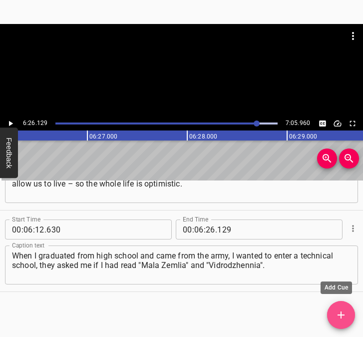
click at [346, 312] on icon "Add Cue" at bounding box center [341, 315] width 12 height 12
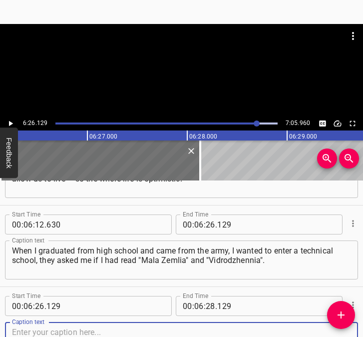
scroll to position [1765, 0]
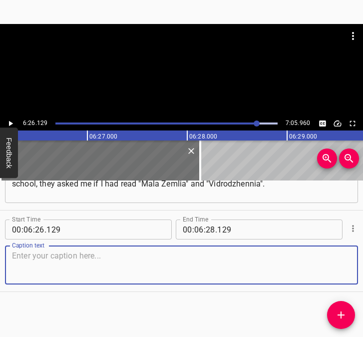
drag, startPoint x: 335, startPoint y: 268, endPoint x: 357, endPoint y: 265, distance: 22.2
click at [357, 265] on div "Start Time 00 : 00 : 05 . 389 Start Time End Time 00 : 00 : 21 . 903 End Time C…" at bounding box center [181, 258] width 363 height 156
click at [56, 269] on textarea at bounding box center [181, 265] width 339 height 28
paste textarea "If I say no, then I won't join. And goodbye. I am with my head held high and a …"
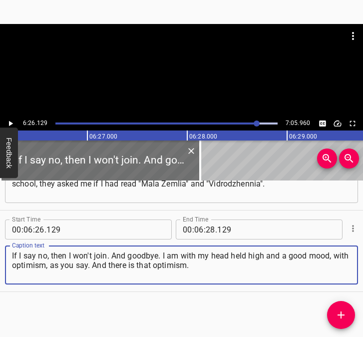
type textarea "If I say no, then I won't join. And goodbye. I am with my head held high and a …"
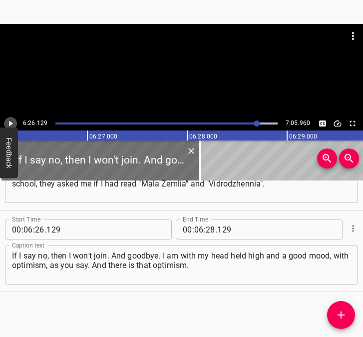
click at [12, 119] on icon "Play/Pause" at bounding box center [10, 123] width 9 height 9
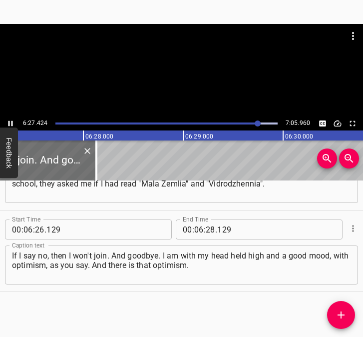
scroll to position [0, 38738]
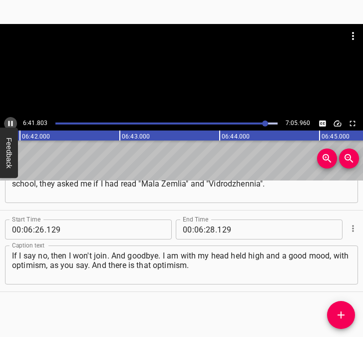
click at [11, 121] on icon "Play/Pause" at bounding box center [10, 123] width 4 height 5
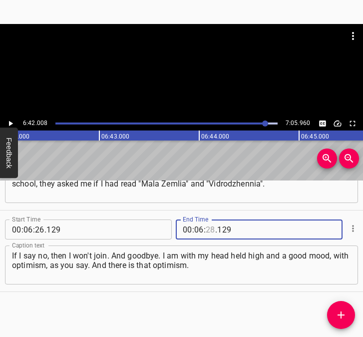
click at [206, 230] on input "number" at bounding box center [210, 229] width 9 height 20
type input "42"
type input "008"
click at [343, 312] on icon "Add Cue" at bounding box center [341, 315] width 12 height 12
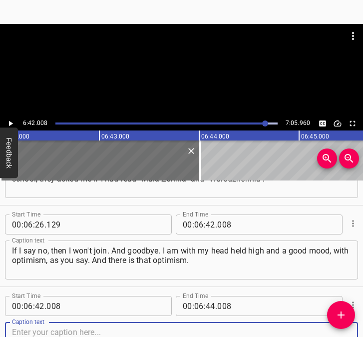
scroll to position [1846, 0]
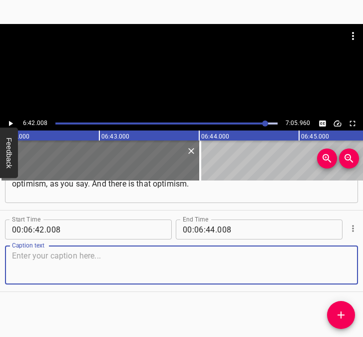
click at [331, 264] on textarea at bounding box center [181, 265] width 339 height 28
drag, startPoint x: 345, startPoint y: 265, endPoint x: 361, endPoint y: 265, distance: 16.0
click at [346, 265] on div "Caption text" at bounding box center [181, 264] width 353 height 39
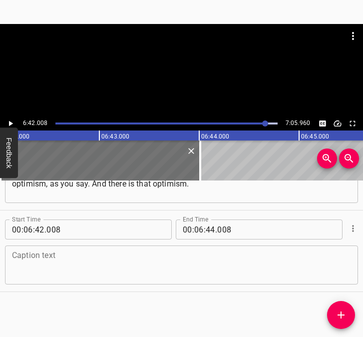
click at [143, 261] on textarea at bounding box center [181, 265] width 339 height 28
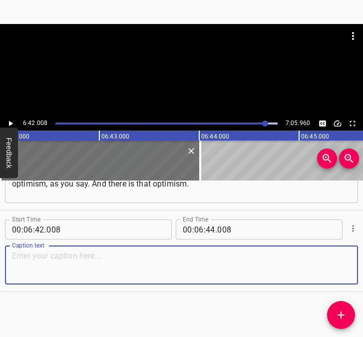
paste textarea "I hope that the war will end, that there will be peace, that the defenders will…"
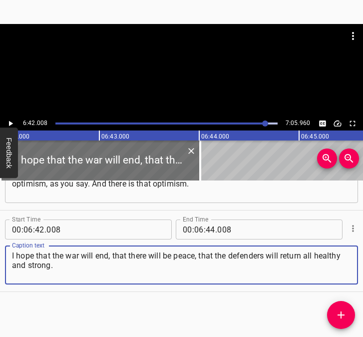
type textarea "I hope that the war will end, that there will be peace, that the defenders will…"
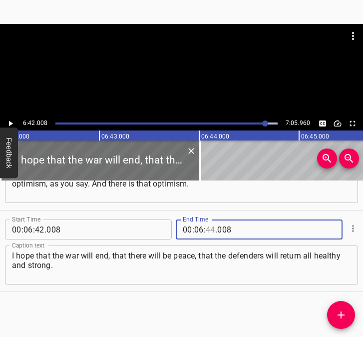
click at [207, 227] on input "number" at bounding box center [210, 229] width 9 height 20
type input "55"
type input "960"
click at [11, 124] on icon "Play/Pause" at bounding box center [11, 123] width 4 height 5
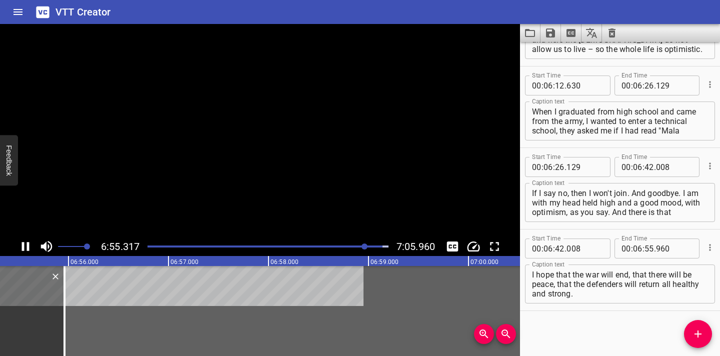
scroll to position [1689, 0]
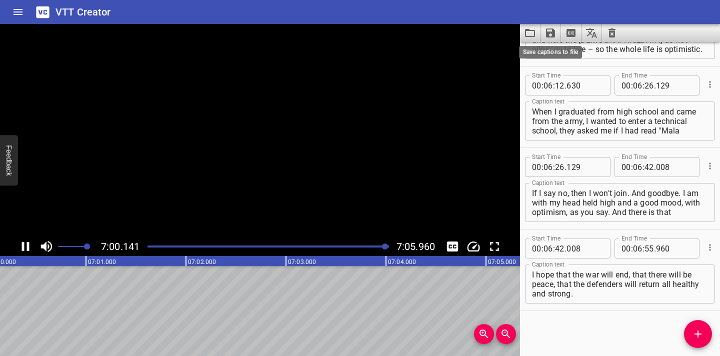
click at [363, 33] on icon "Save captions to file" at bounding box center [550, 32] width 9 height 9
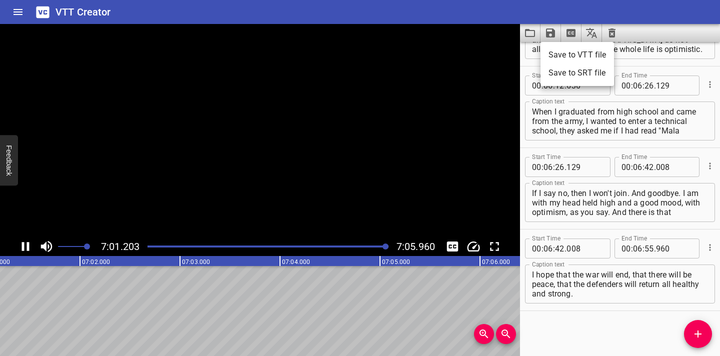
click at [363, 52] on li "Save to VTT file" at bounding box center [576, 55] width 73 height 18
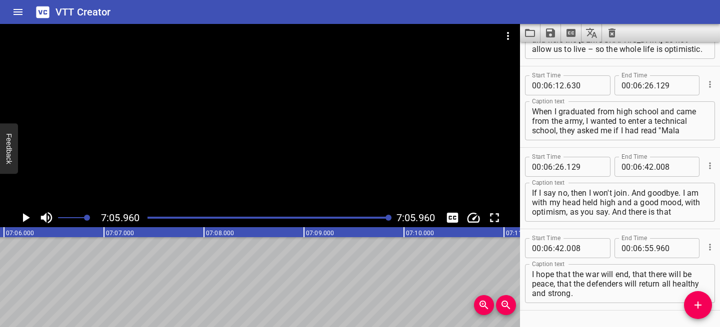
scroll to position [1717, 0]
